Goal: Task Accomplishment & Management: Complete application form

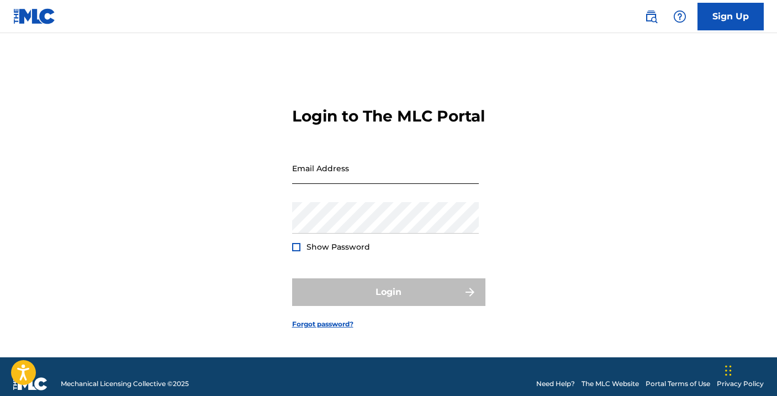
click at [316, 181] on input "Email Address" at bounding box center [385, 167] width 187 height 31
click at [309, 184] on input "[EMAIL_ADDRESS][DOMAIN_NAME]" at bounding box center [385, 167] width 187 height 31
type input "[EMAIL_ADDRESS][DOMAIN_NAME]"
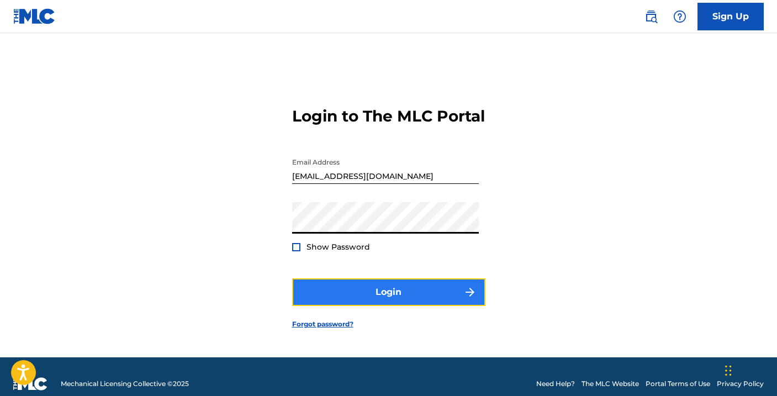
click at [362, 303] on button "Login" at bounding box center [388, 292] width 193 height 28
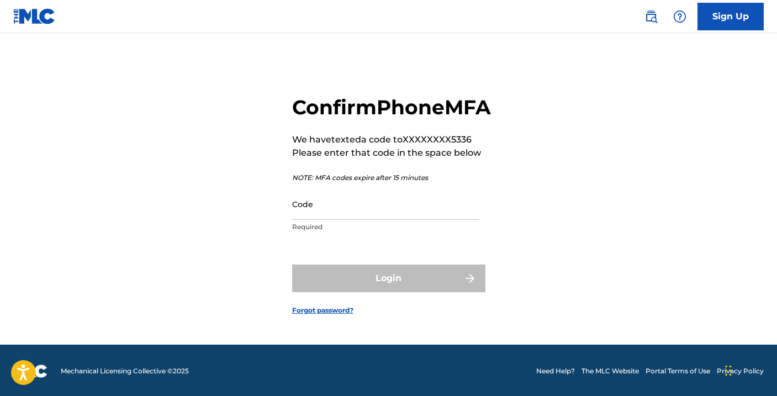
scroll to position [16, 0]
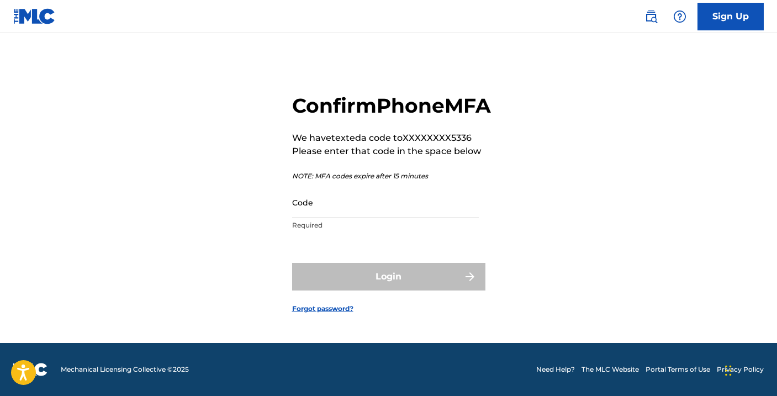
click at [309, 290] on div "Login" at bounding box center [388, 277] width 193 height 28
click at [300, 230] on p "Required" at bounding box center [385, 225] width 187 height 10
click at [303, 213] on input "Code" at bounding box center [385, 202] width 187 height 31
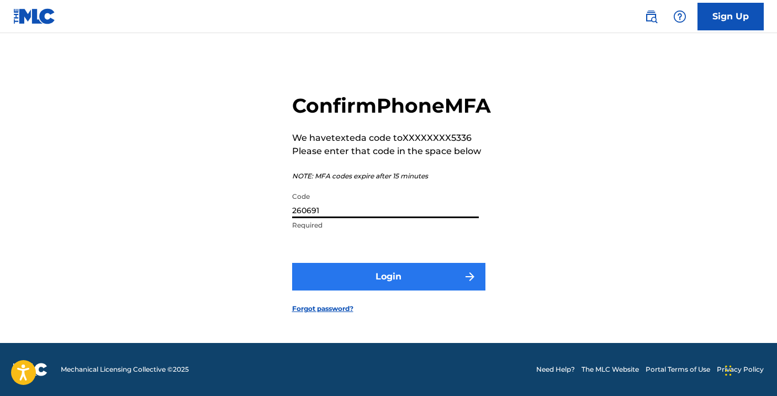
type input "260691"
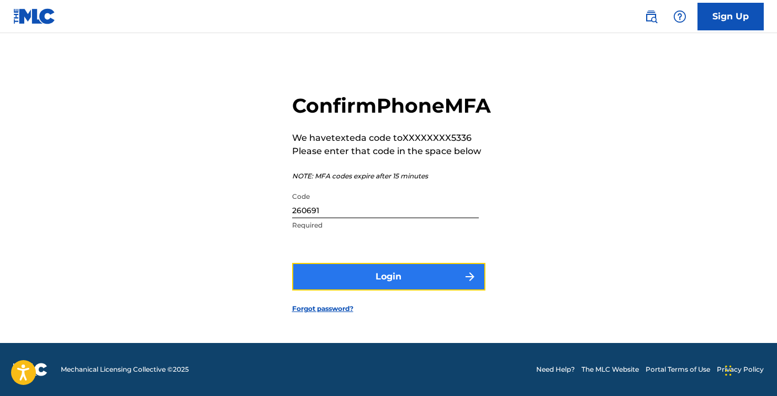
click at [373, 285] on button "Login" at bounding box center [388, 277] width 193 height 28
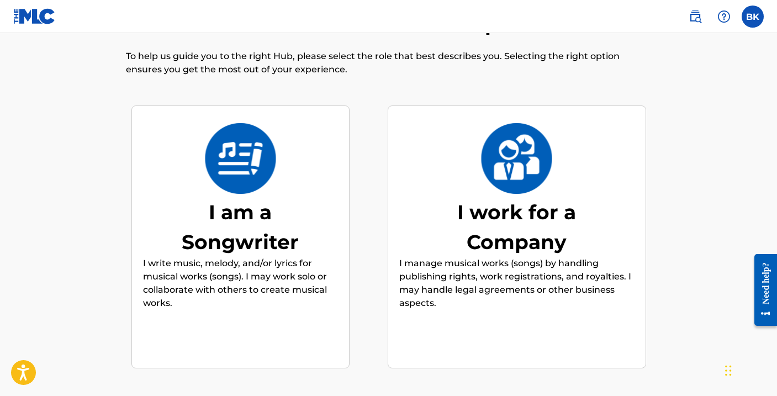
click at [239, 225] on div "I am a Songwriter" at bounding box center [240, 227] width 166 height 60
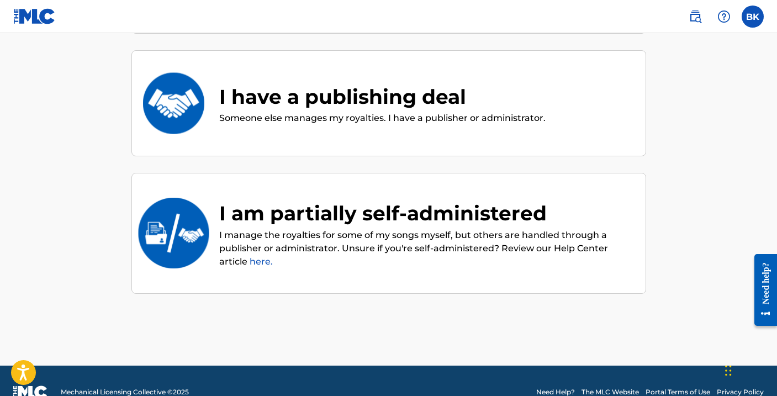
scroll to position [251, 0]
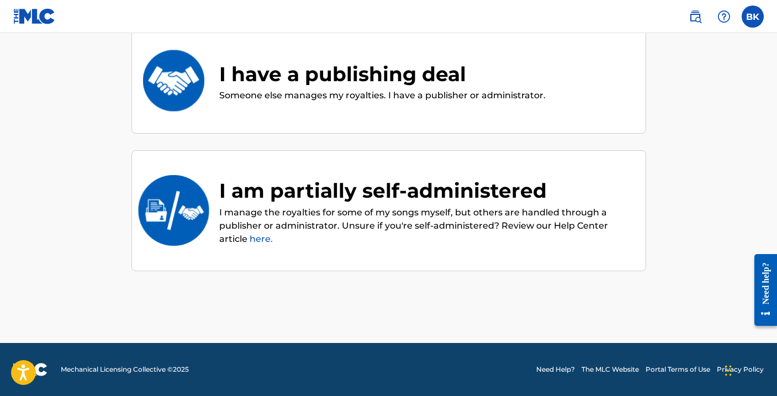
click at [272, 190] on div "I am partially self-administered" at bounding box center [426, 191] width 415 height 30
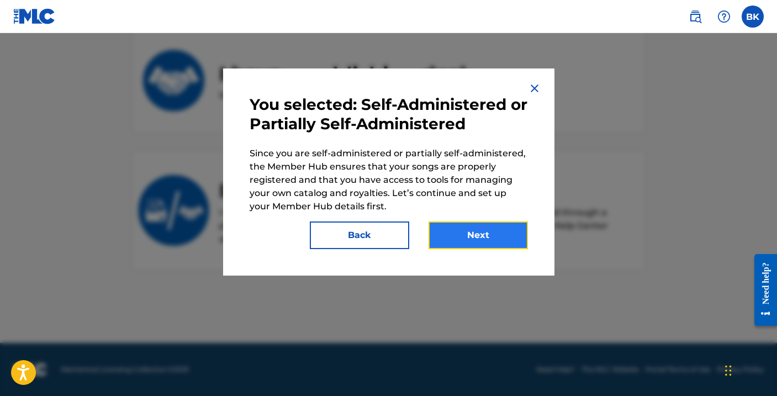
click at [461, 237] on button "Next" at bounding box center [477, 235] width 99 height 28
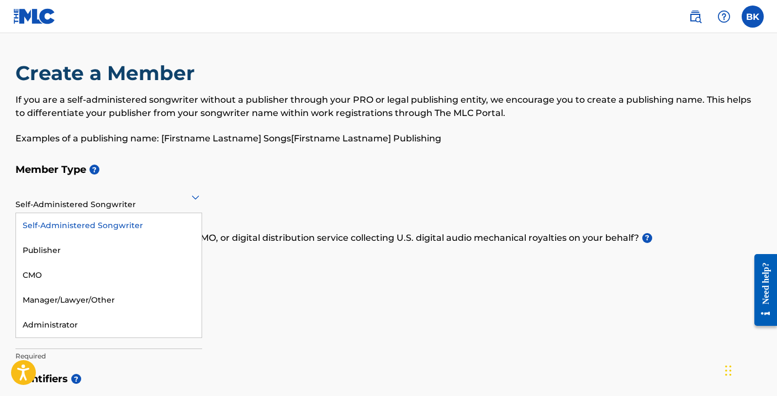
click at [73, 203] on div at bounding box center [108, 197] width 187 height 14
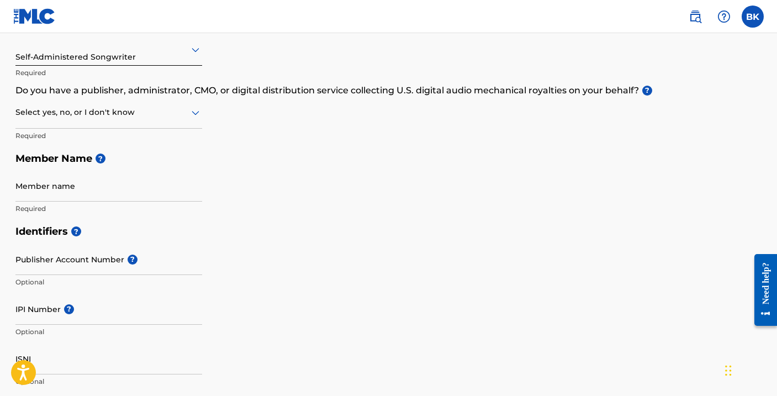
scroll to position [141, 0]
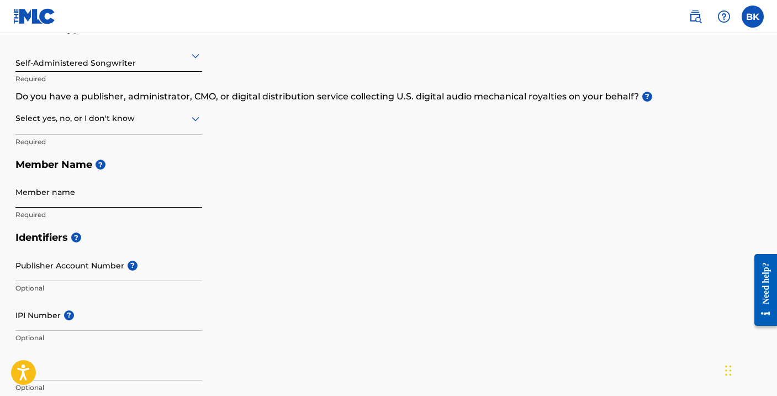
click at [31, 199] on input "Member name" at bounding box center [108, 191] width 187 height 31
type input "[PERSON_NAME]"
click at [44, 275] on input "Publisher Account Number ?" at bounding box center [108, 265] width 187 height 31
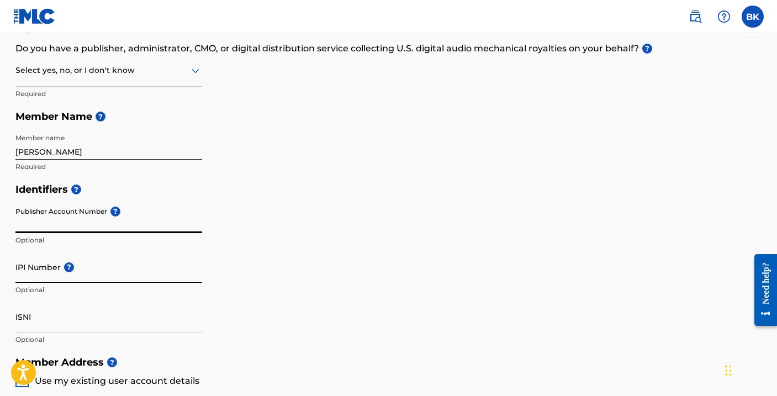
scroll to position [191, 0]
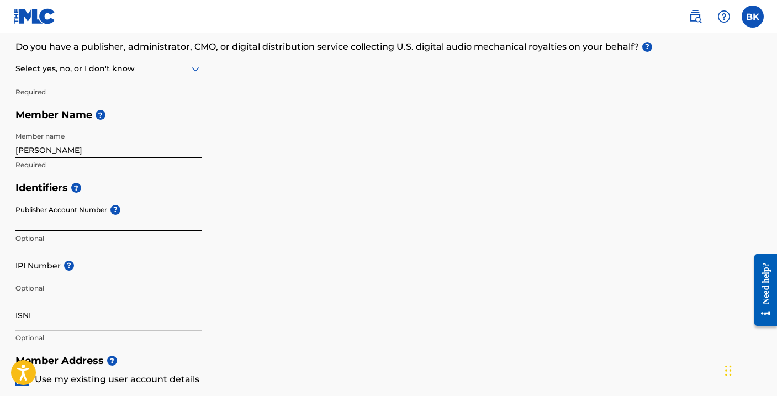
paste input "3150992"
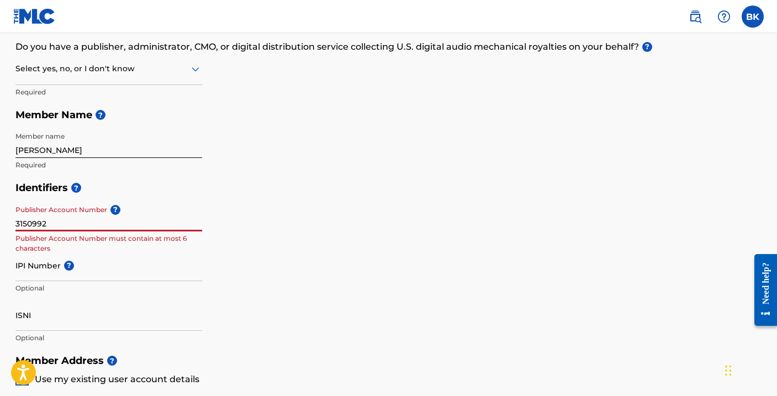
type input "3150992"
click at [92, 247] on p "Publisher Account Number must contain at most 6 characters" at bounding box center [108, 244] width 187 height 20
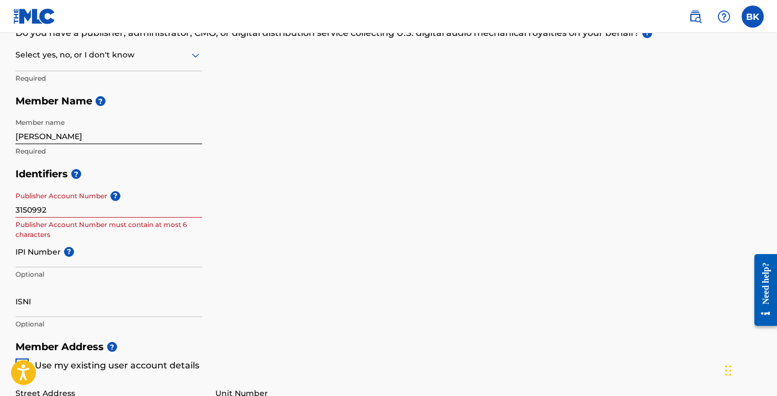
scroll to position [208, 0]
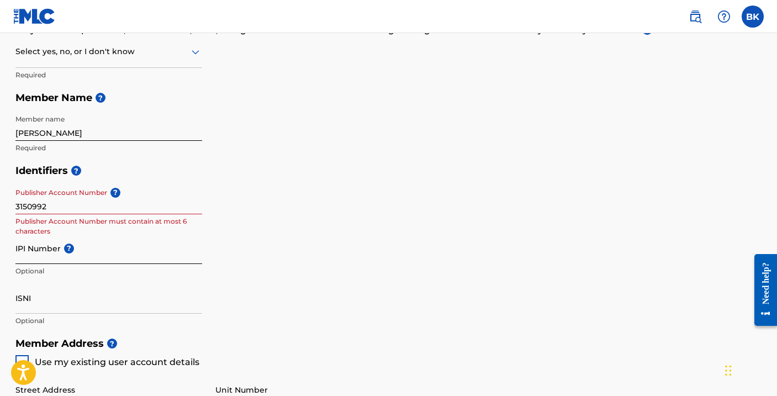
click at [83, 259] on input "IPI Number ?" at bounding box center [108, 247] width 187 height 31
type input "00581905628"
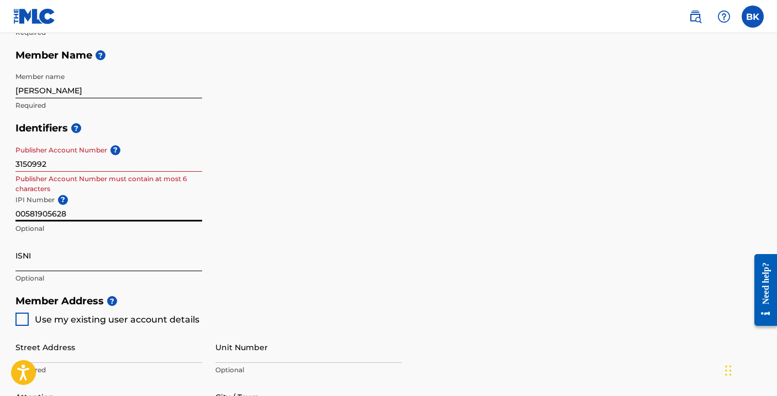
scroll to position [255, 0]
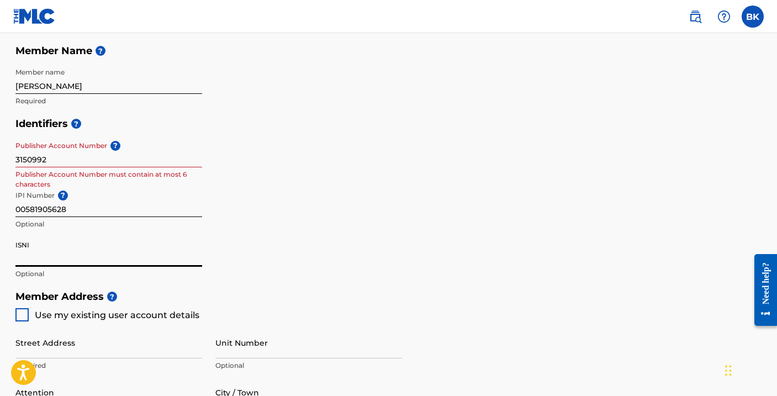
click at [131, 261] on input "ISNI" at bounding box center [108, 250] width 187 height 31
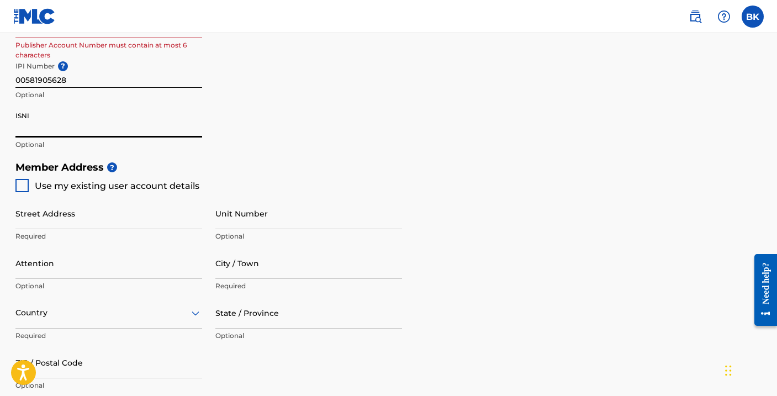
scroll to position [388, 0]
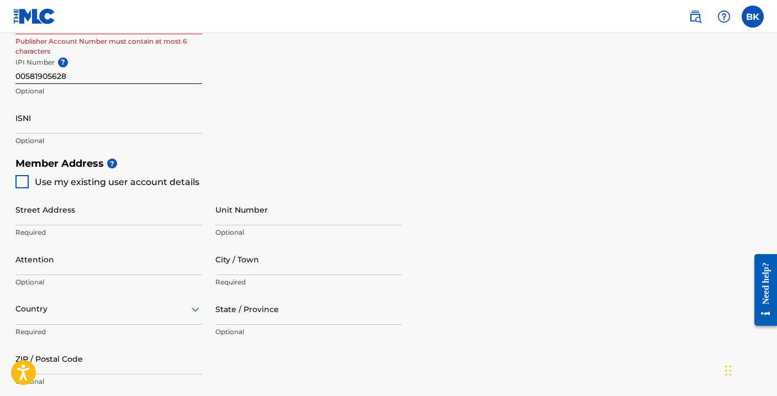
click at [22, 185] on div at bounding box center [21, 181] width 13 height 13
type input "[STREET_ADDRESS]"
type input "CORONA"
type input "92879"
type input "760"
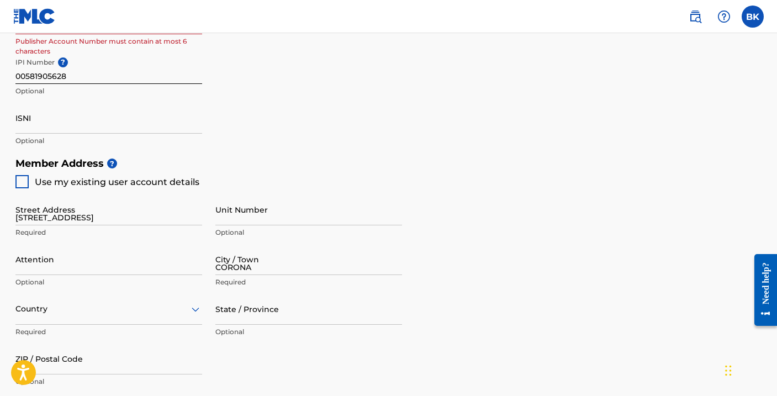
type input "9275336"
type input "[EMAIL_ADDRESS][DOMAIN_NAME]"
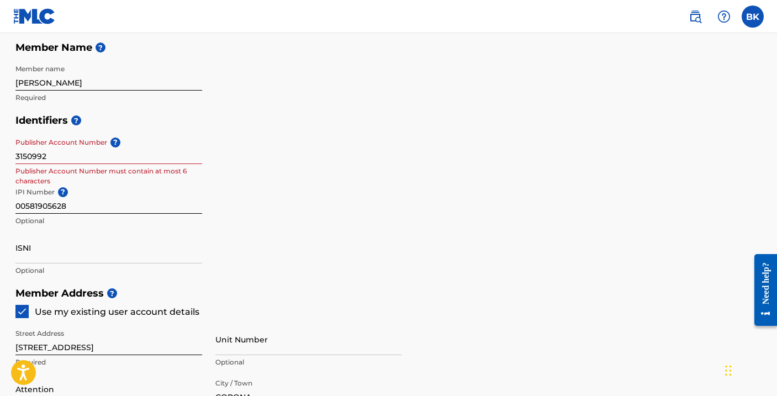
scroll to position [257, 0]
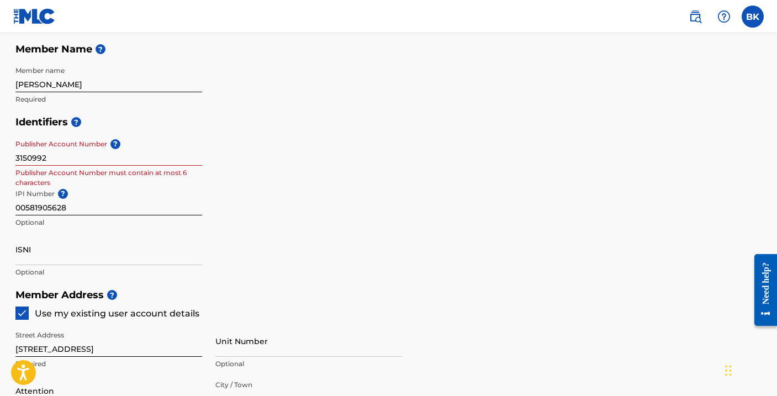
click at [54, 160] on input "3150992" at bounding box center [108, 149] width 187 height 31
type input "3"
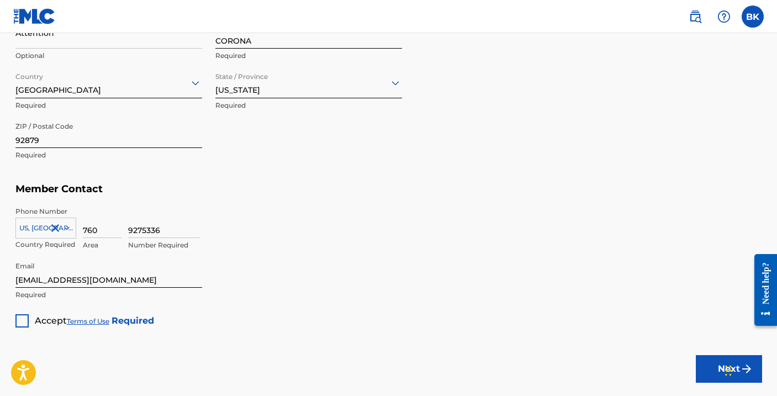
scroll to position [598, 0]
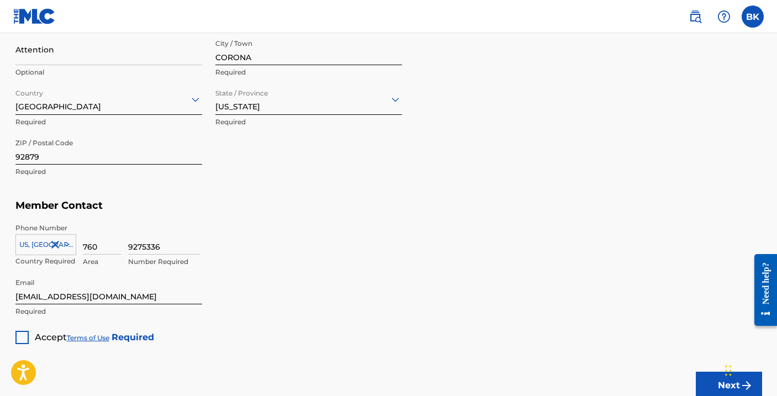
click at [23, 340] on div at bounding box center [21, 337] width 13 height 13
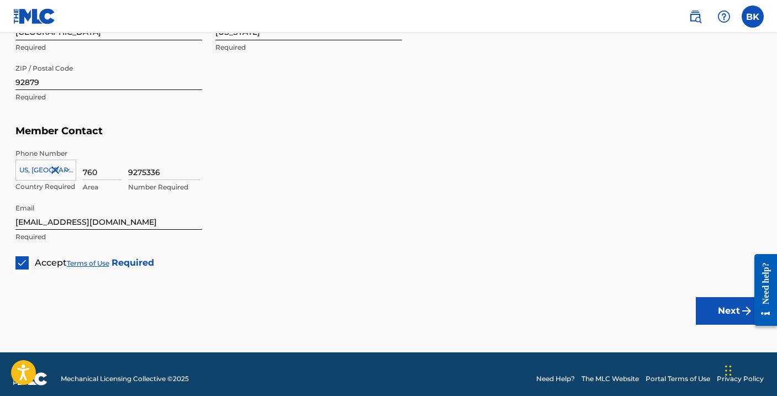
scroll to position [682, 0]
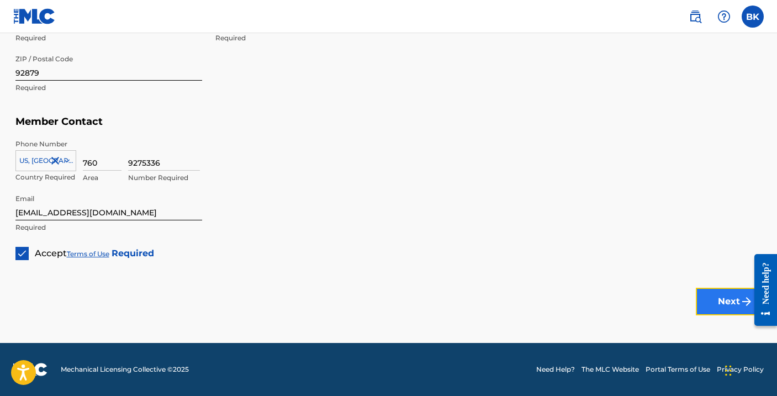
click at [729, 305] on button "Next" at bounding box center [729, 302] width 66 height 28
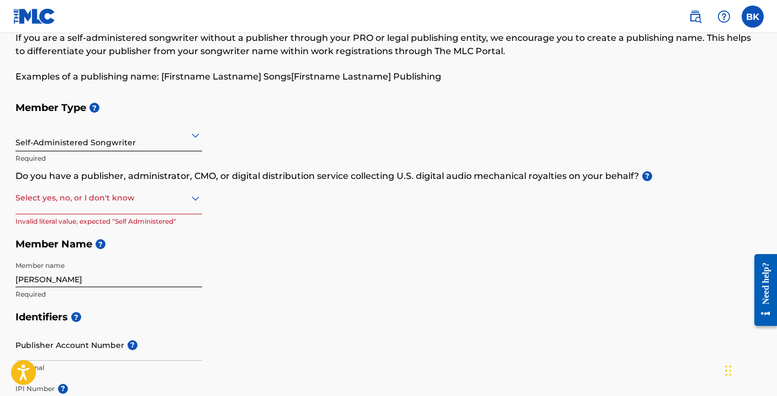
click at [49, 207] on div "Select yes, no, or I don't know" at bounding box center [108, 198] width 187 height 31
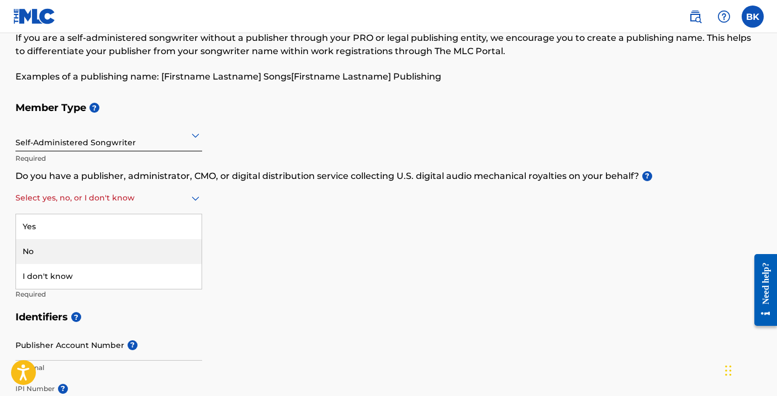
click at [45, 251] on div "No" at bounding box center [108, 251] width 185 height 25
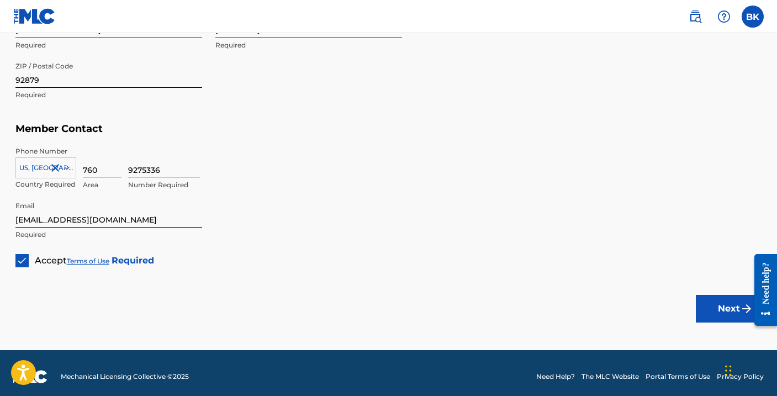
scroll to position [682, 0]
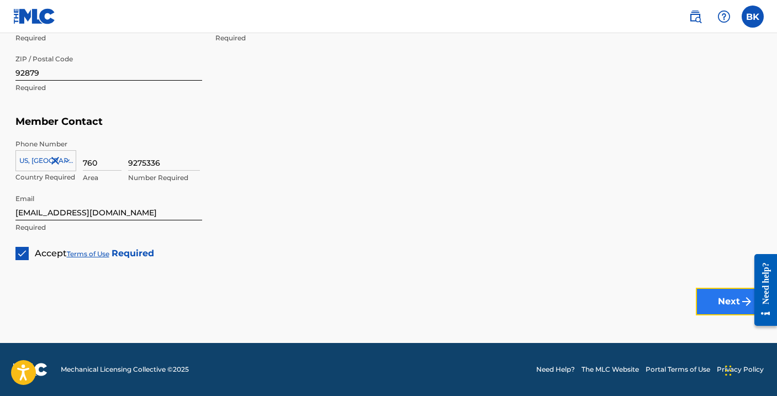
click at [720, 306] on button "Next" at bounding box center [729, 302] width 66 height 28
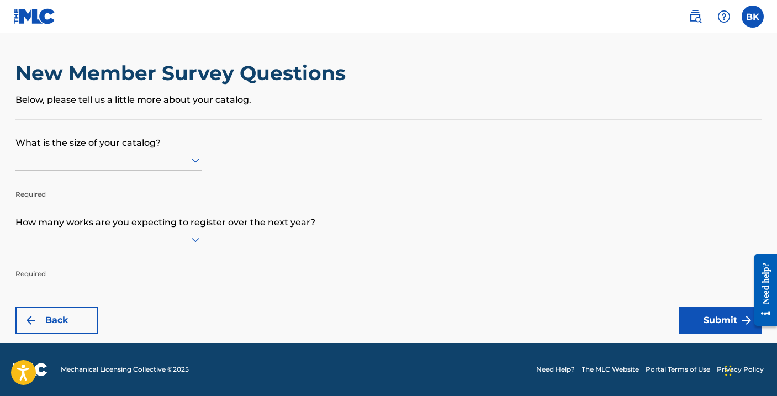
click at [40, 144] on p "What is the size of your catalog?" at bounding box center [388, 135] width 746 height 30
click at [51, 165] on div at bounding box center [108, 160] width 187 height 14
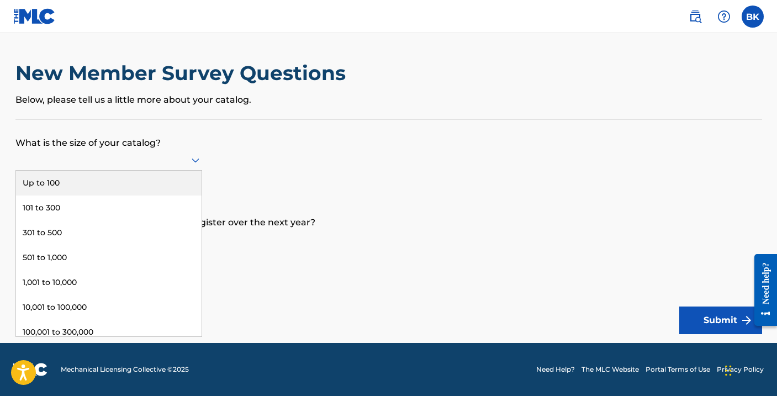
click at [56, 189] on div "Up to 100" at bounding box center [108, 183] width 185 height 25
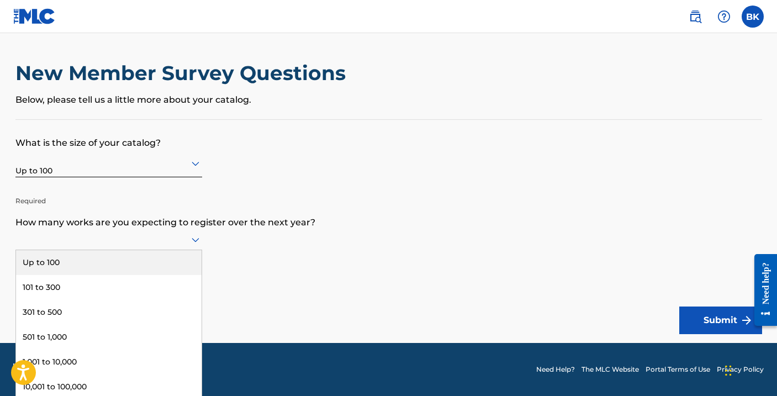
scroll to position [1, 0]
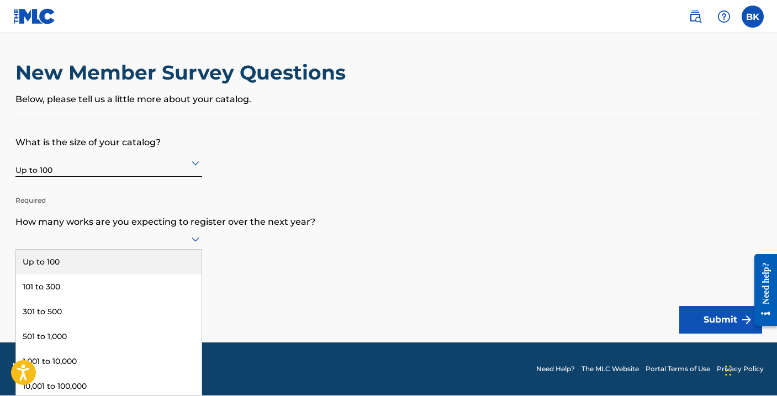
click at [62, 243] on div at bounding box center [108, 239] width 187 height 14
click at [71, 267] on div "Up to 100" at bounding box center [108, 262] width 185 height 25
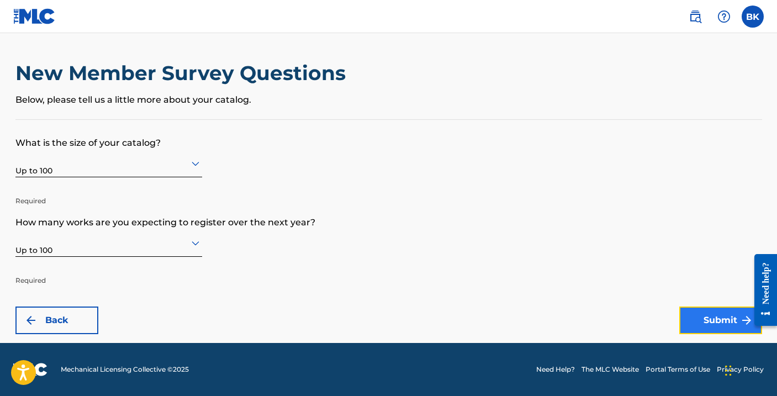
click at [713, 316] on button "Submit" at bounding box center [720, 320] width 83 height 28
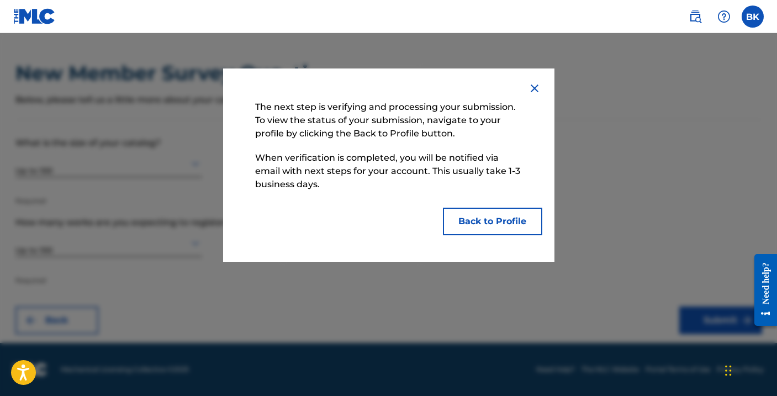
click at [531, 89] on img at bounding box center [534, 88] width 13 height 13
